Goal: Information Seeking & Learning: Check status

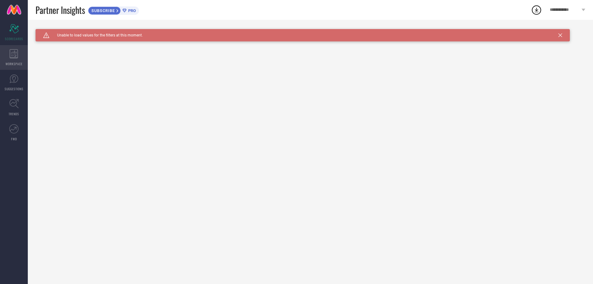
click at [13, 57] on icon at bounding box center [14, 53] width 9 height 9
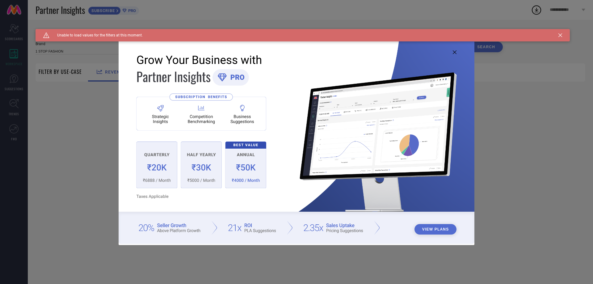
type input "1 STOP FASHION"
type input "All"
click at [560, 34] on icon at bounding box center [561, 35] width 4 height 4
